Goal: Task Accomplishment & Management: Complete application form

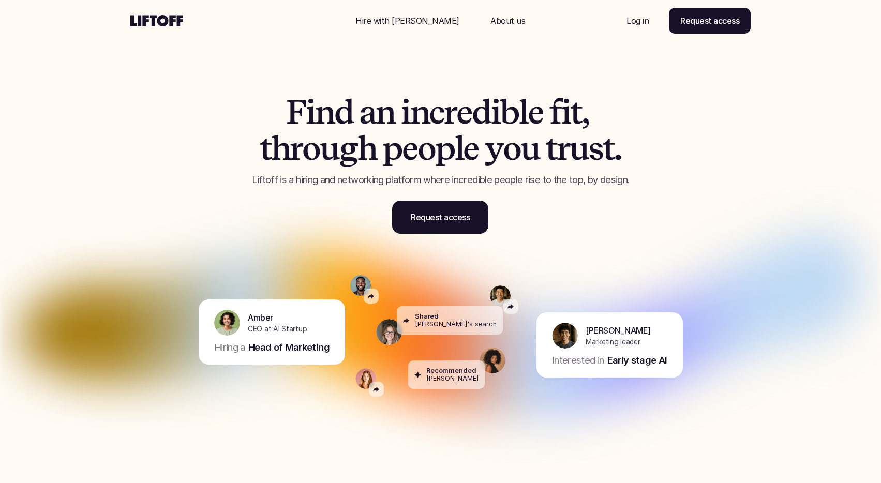
scroll to position [2, 0]
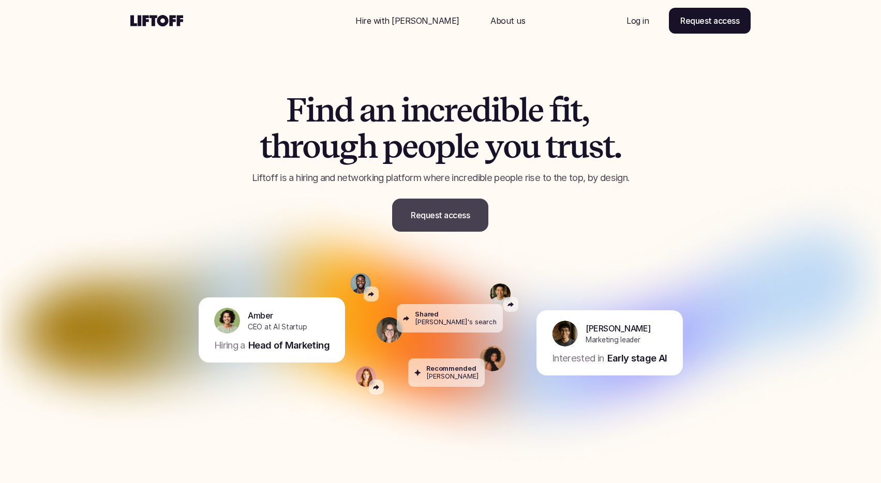
click at [437, 212] on p "Request access" at bounding box center [440, 215] width 59 height 12
click at [369, 93] on span "a" at bounding box center [367, 110] width 17 height 36
click at [402, 24] on p "Hire with [PERSON_NAME]" at bounding box center [407, 20] width 104 height 12
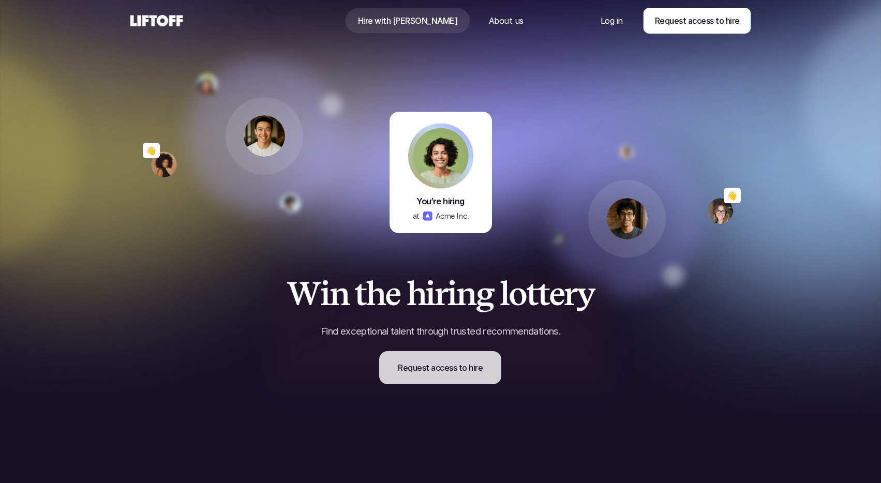
click at [453, 373] on p "Request access to hire" at bounding box center [440, 368] width 85 height 12
click at [606, 150] on div at bounding box center [626, 218] width 155 height 155
click at [454, 374] on p "Request access to hire" at bounding box center [440, 368] width 85 height 12
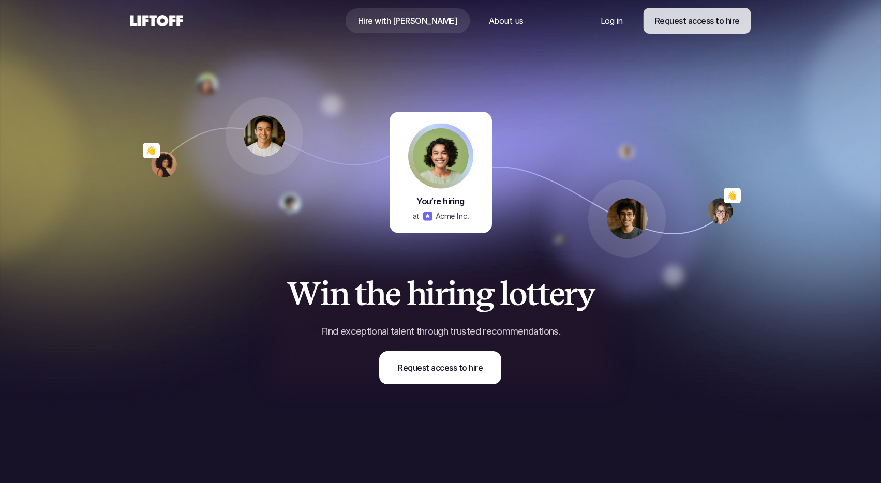
drag, startPoint x: 699, startPoint y: 20, endPoint x: 704, endPoint y: 33, distance: 14.1
click at [700, 20] on p "Request access to hire" at bounding box center [696, 20] width 85 height 12
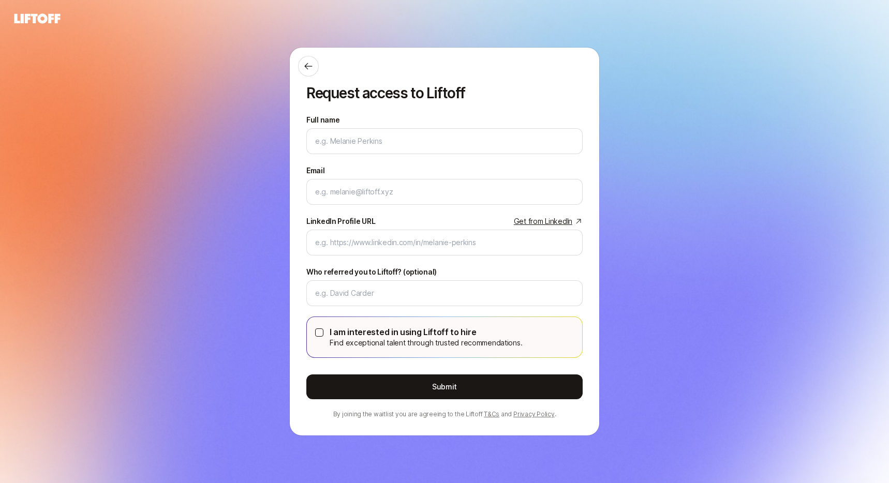
click at [382, 328] on p "I am interested in using Liftoff to hire" at bounding box center [426, 331] width 192 height 13
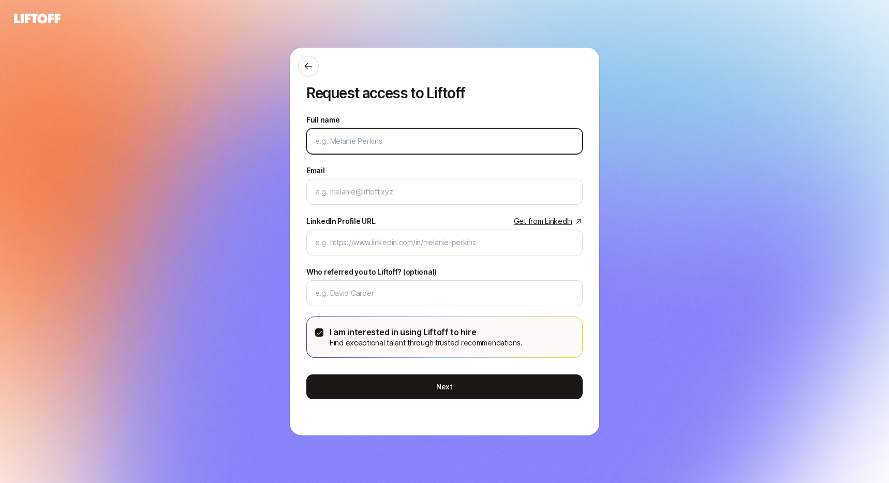
click at [373, 141] on input "Full name" at bounding box center [444, 141] width 259 height 12
type input "Bob"
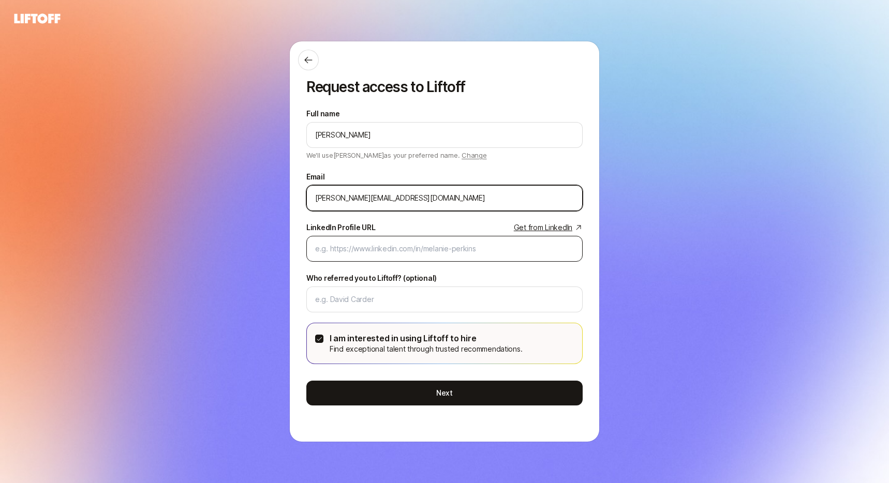
type input "bob@liftoff.xyz"
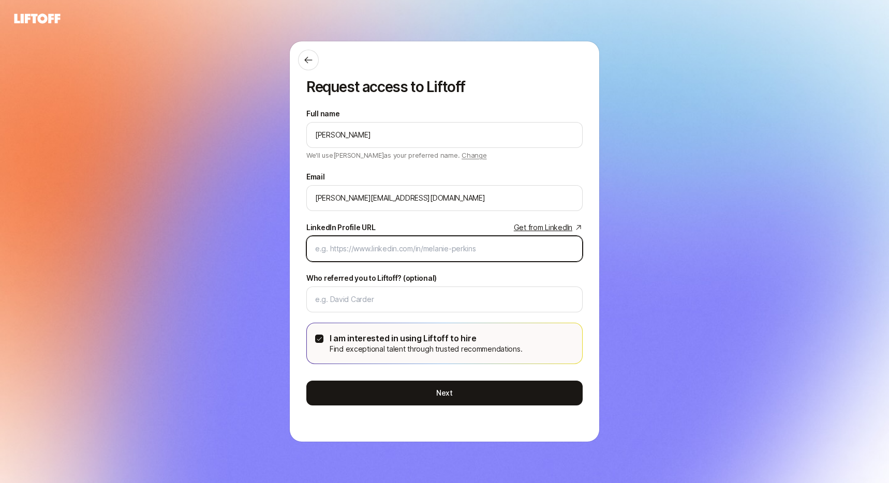
click at [363, 244] on input "LinkedIn Profile URL Get from LinkedIn" at bounding box center [444, 249] width 259 height 12
paste input "https://www.linkedin.com/in/thatericsmith/"
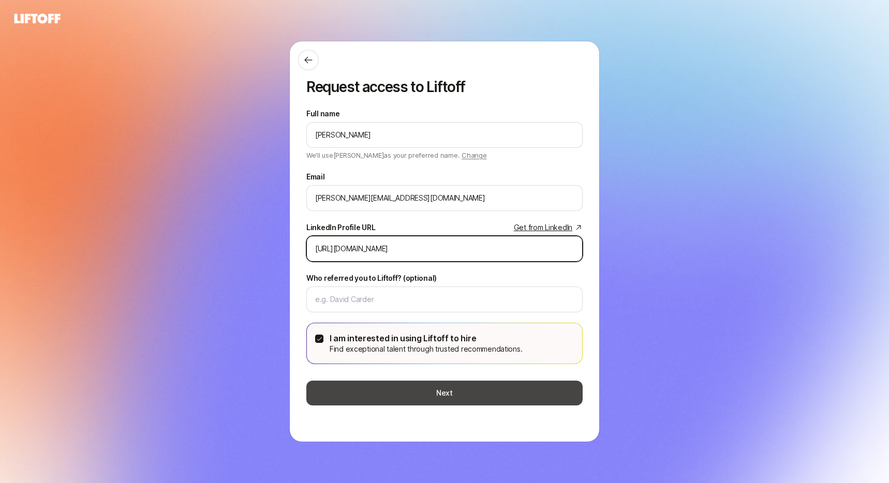
type input "https://www.linkedin.com/in/thatericsmith/"
click at [437, 388] on button "Next" at bounding box center [444, 393] width 276 height 25
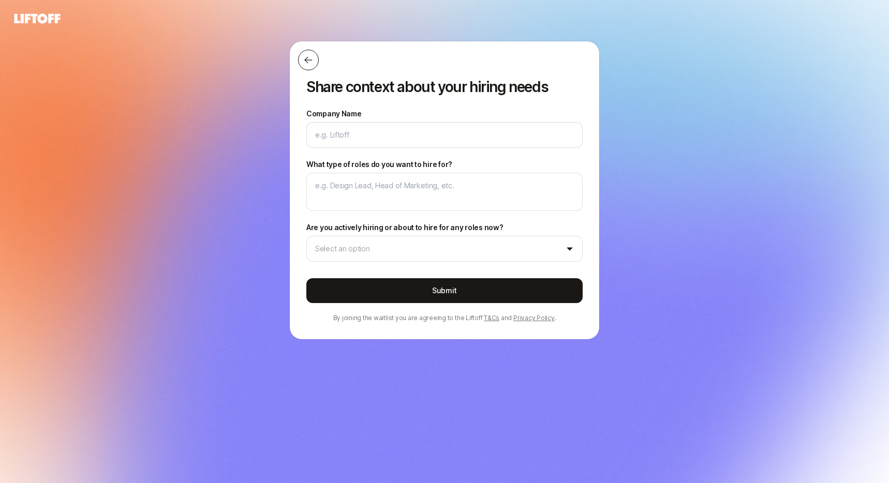
click at [307, 60] on icon at bounding box center [308, 60] width 8 height 7
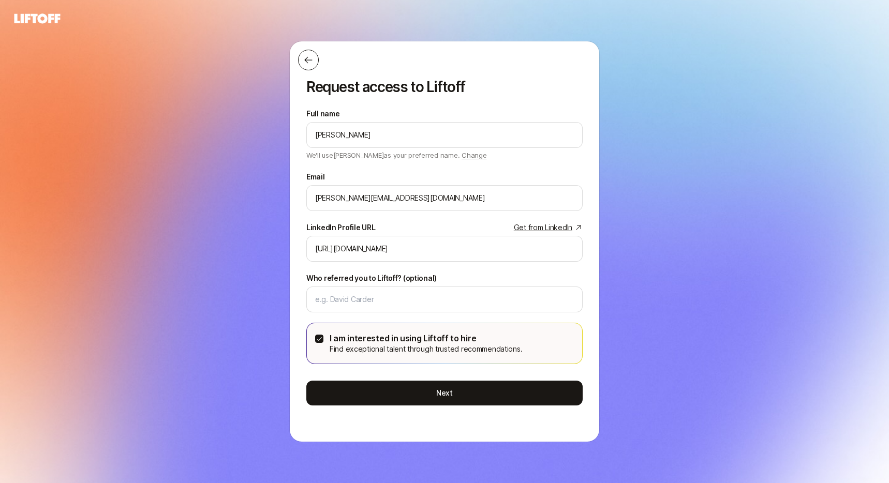
click at [305, 59] on icon at bounding box center [308, 60] width 8 height 7
